Goal: Transaction & Acquisition: Purchase product/service

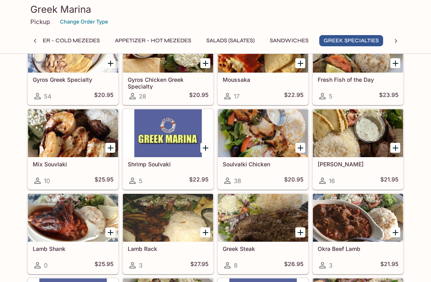
scroll to position [770, 0]
click at [304, 147] on icon "Add Soulvalki Chicken" at bounding box center [301, 149] width 10 height 10
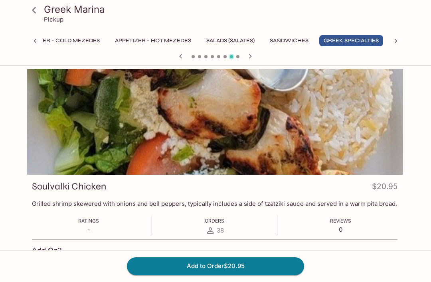
click at [40, 10] on icon at bounding box center [34, 10] width 14 height 14
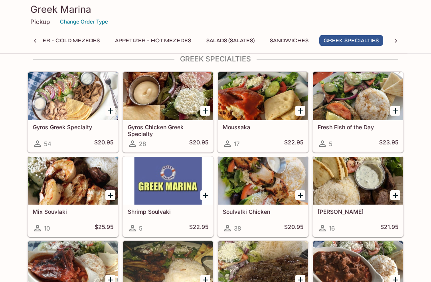
scroll to position [723, 0]
click at [269, 190] on div at bounding box center [263, 181] width 90 height 48
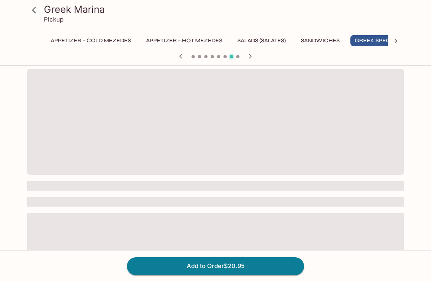
scroll to position [0, 31]
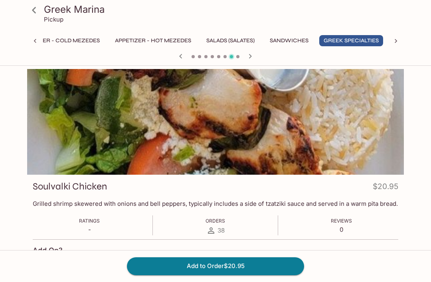
click at [35, 7] on icon at bounding box center [34, 10] width 14 height 14
